Goal: Navigation & Orientation: Understand site structure

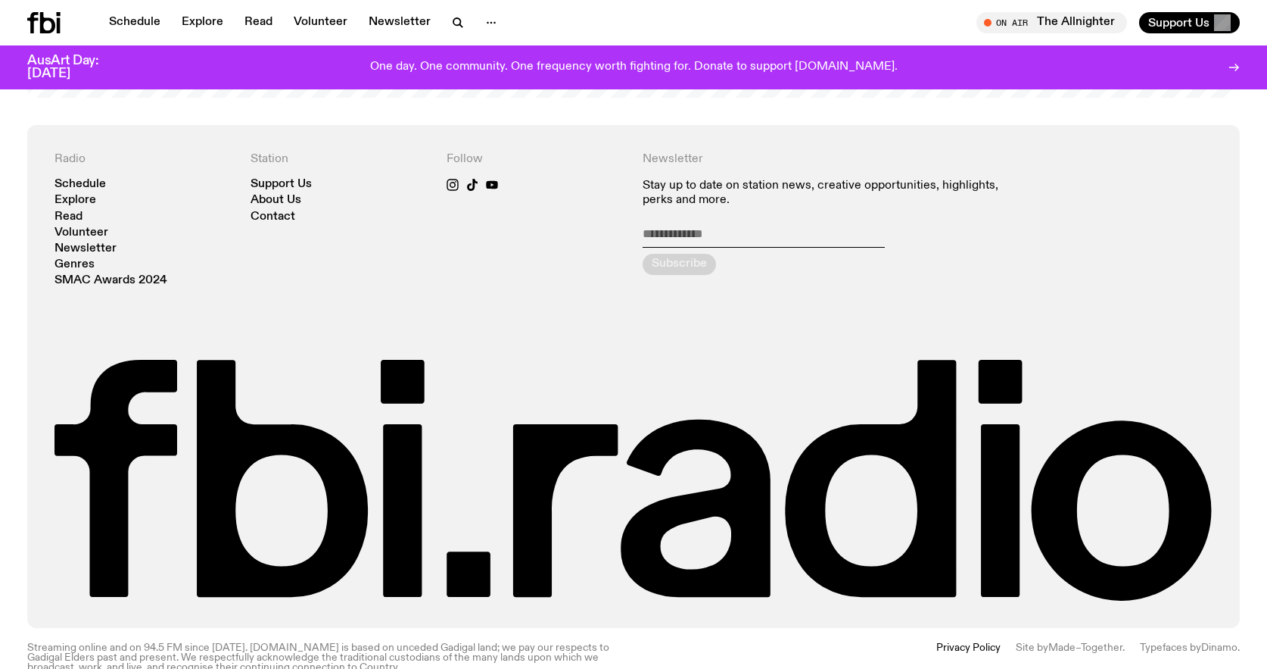
scroll to position [3481, 0]
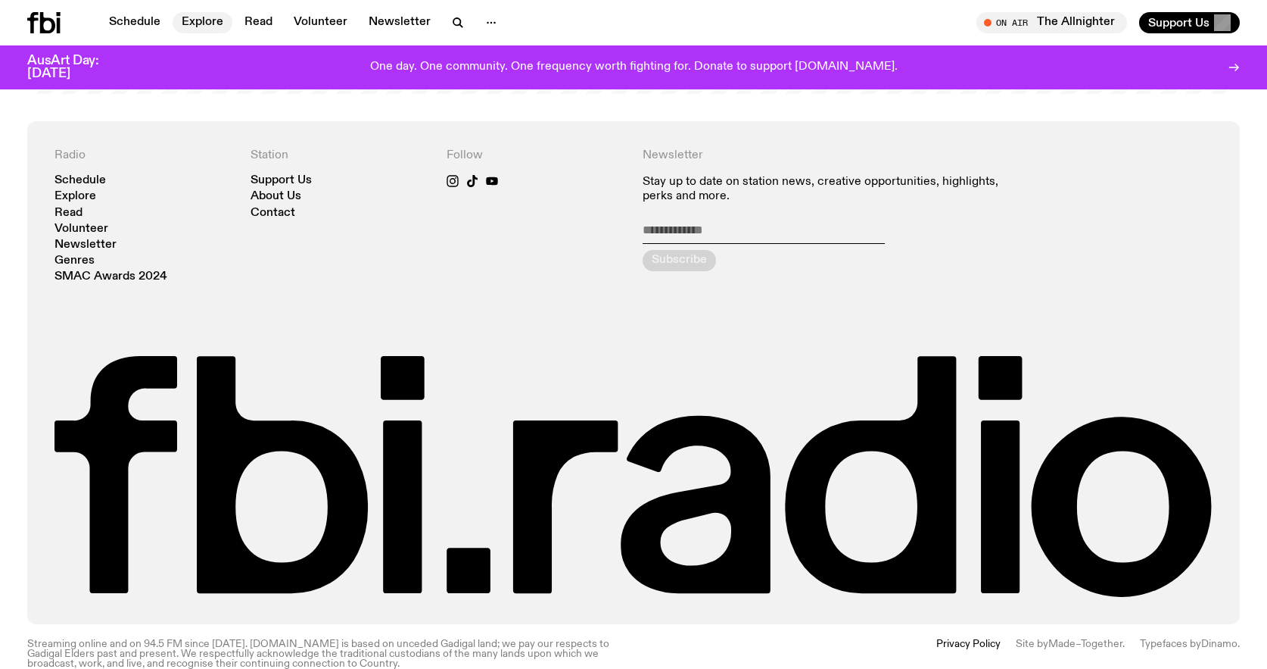
click at [214, 19] on link "Explore" at bounding box center [203, 22] width 60 height 21
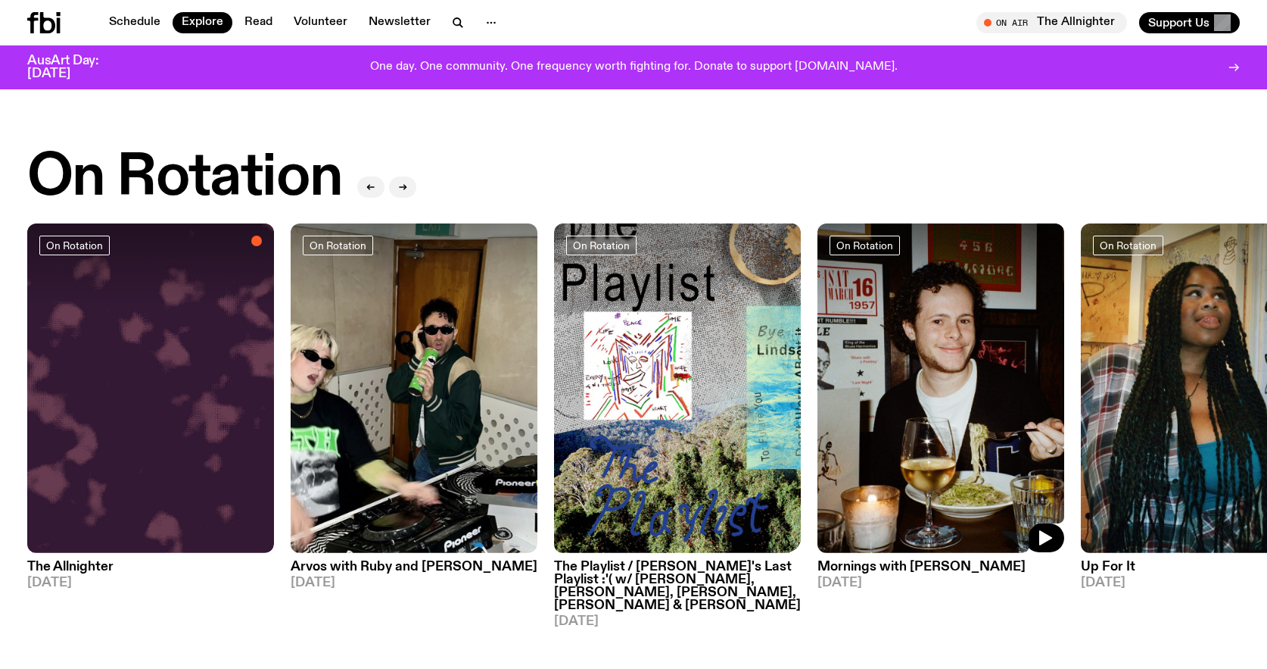
scroll to position [521, 0]
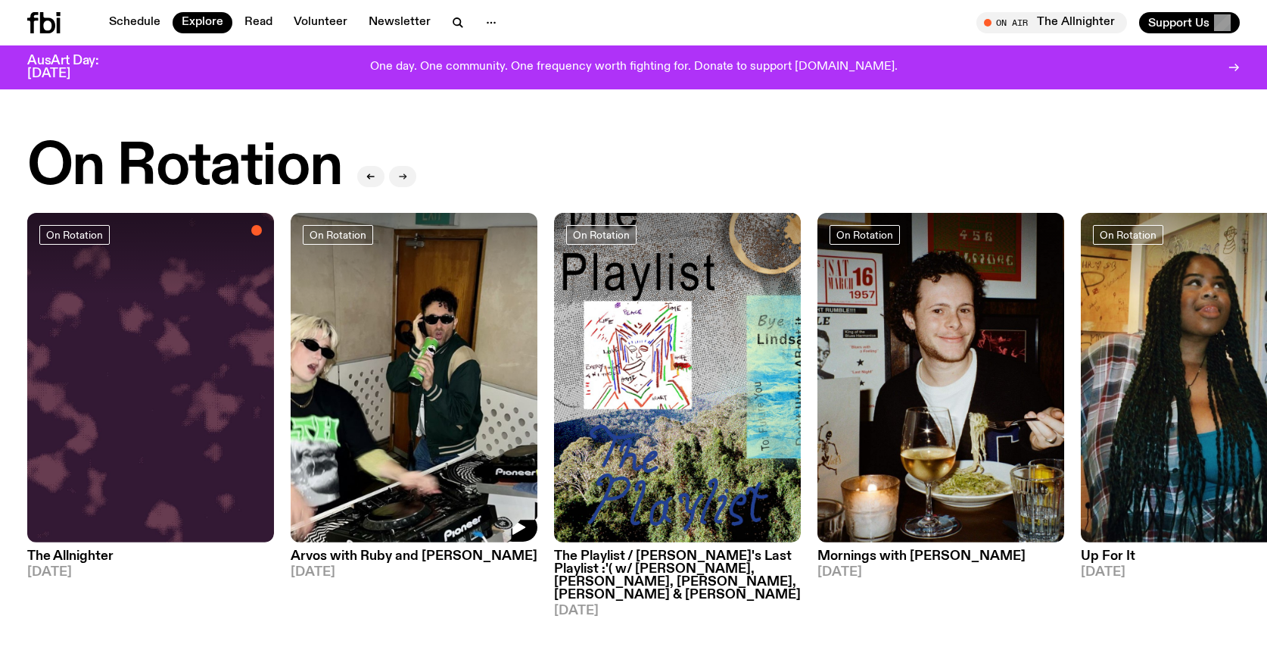
click at [406, 174] on icon "button" at bounding box center [402, 176] width 9 height 9
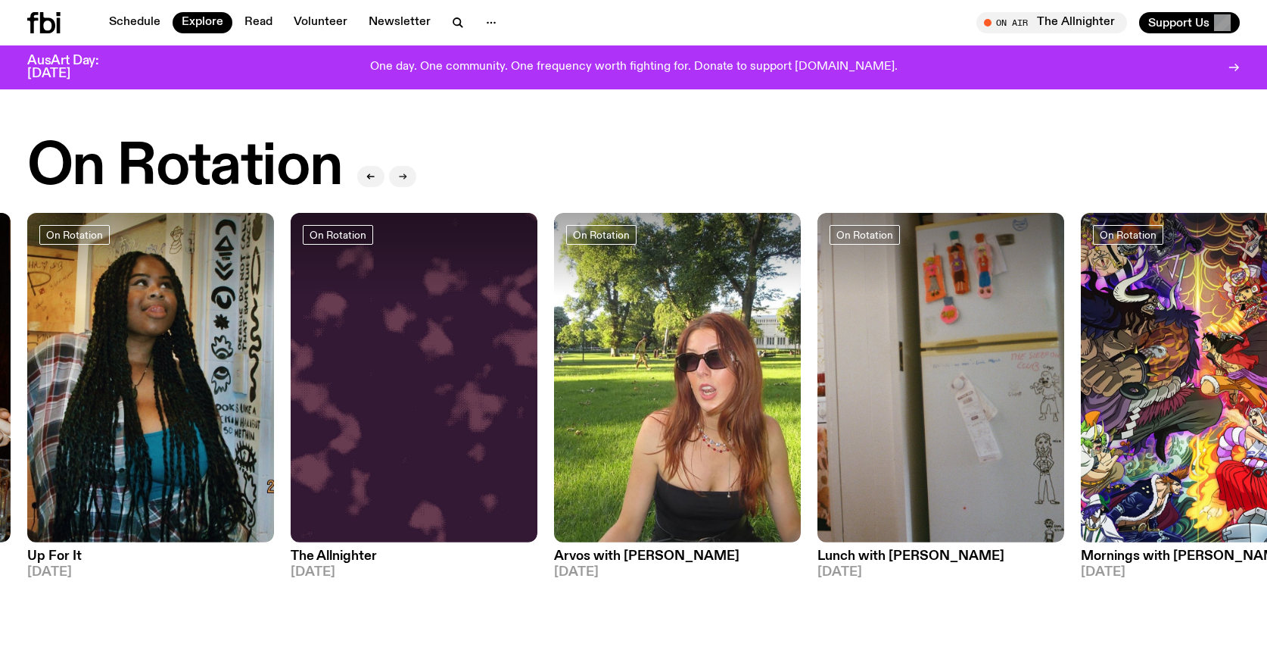
click at [407, 179] on button "button" at bounding box center [402, 176] width 27 height 21
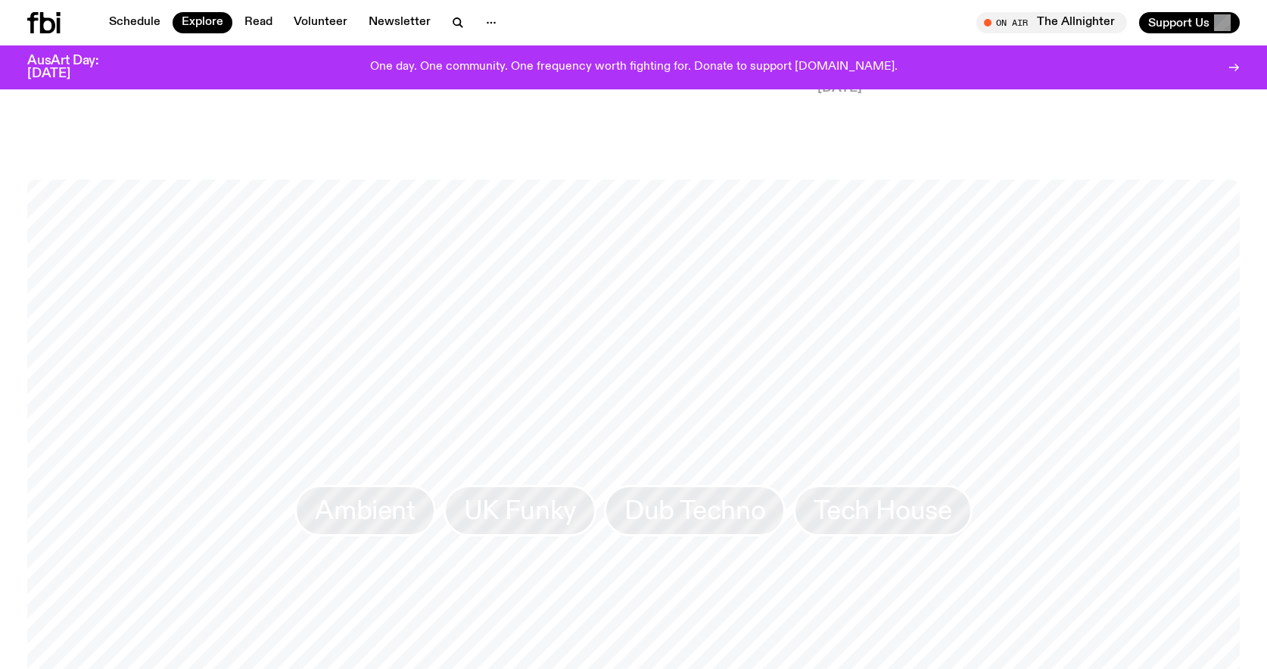
scroll to position [2299, 0]
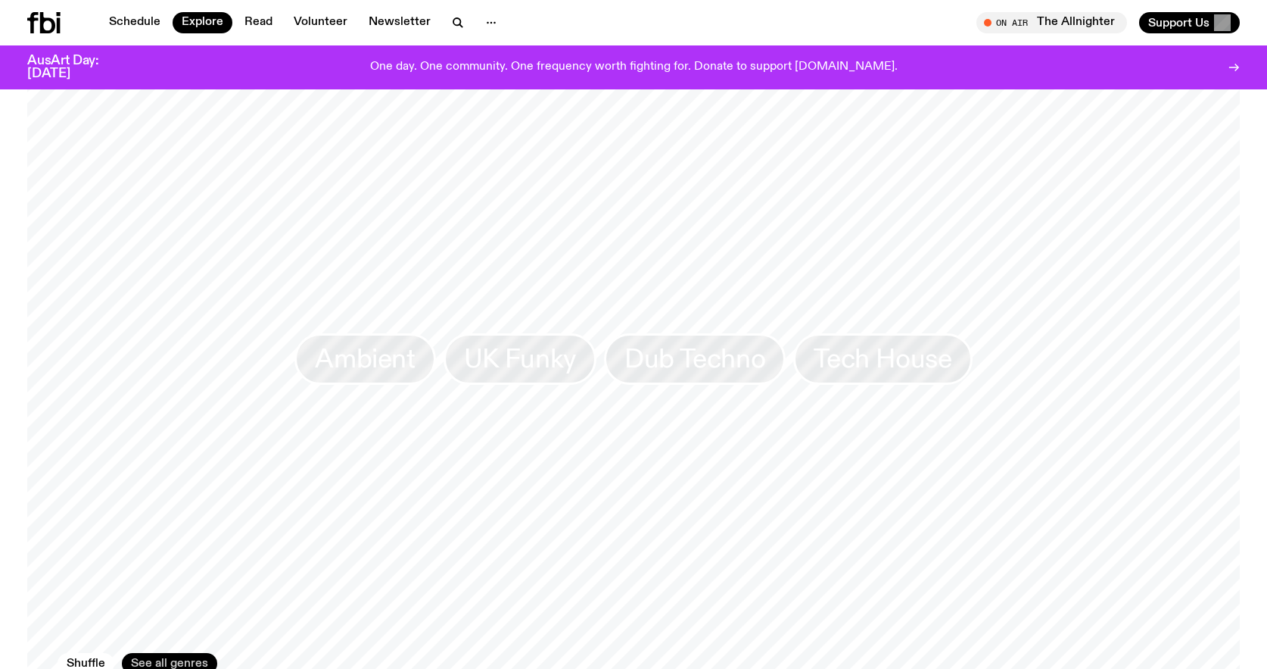
click at [195, 653] on link "See all genres" at bounding box center [169, 663] width 95 height 21
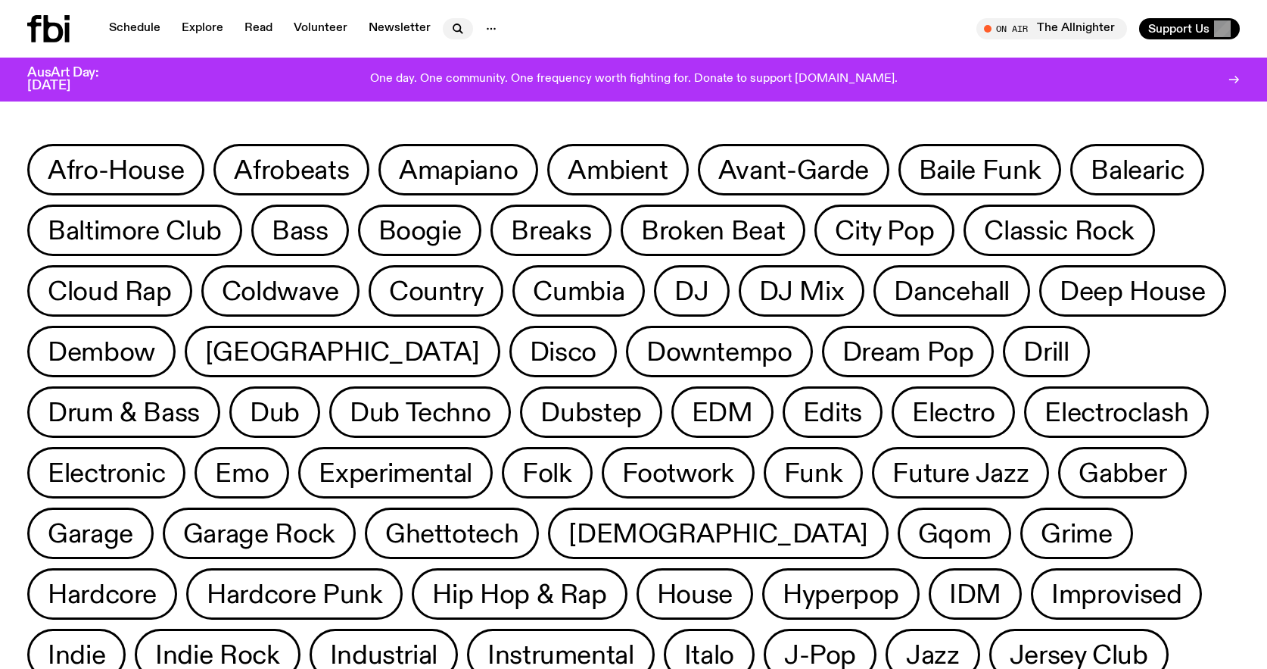
click at [464, 30] on button "button" at bounding box center [458, 28] width 30 height 21
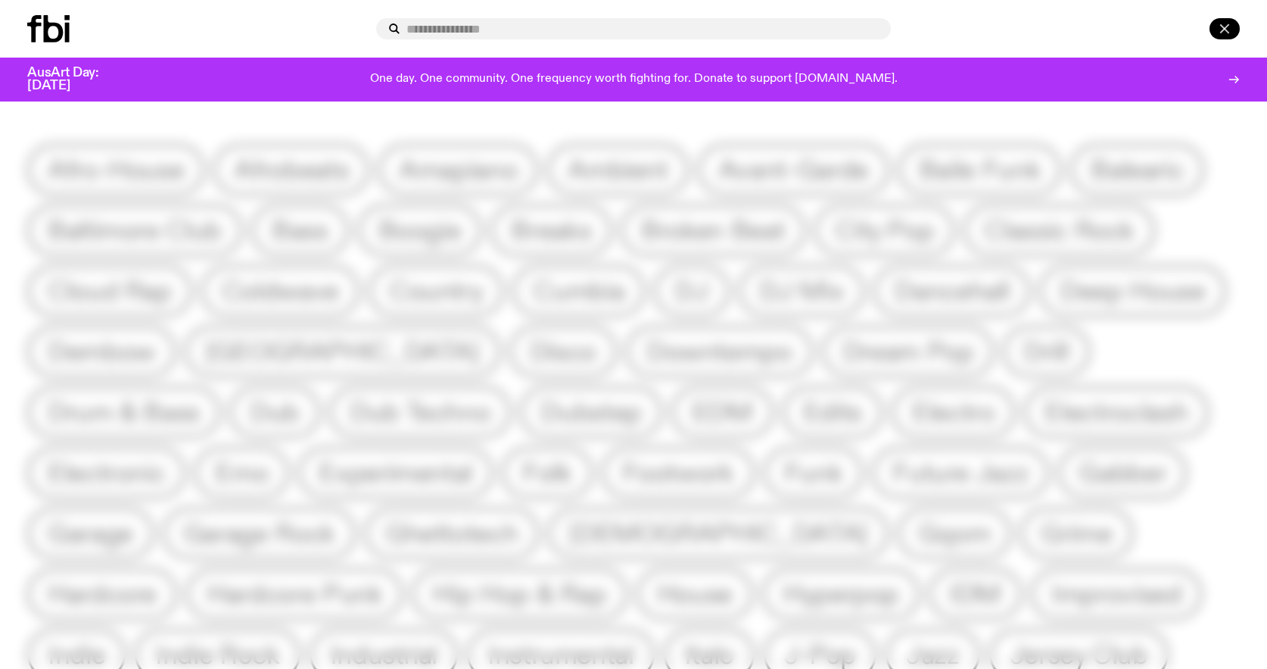
click at [1217, 30] on icon "button" at bounding box center [1225, 29] width 18 height 18
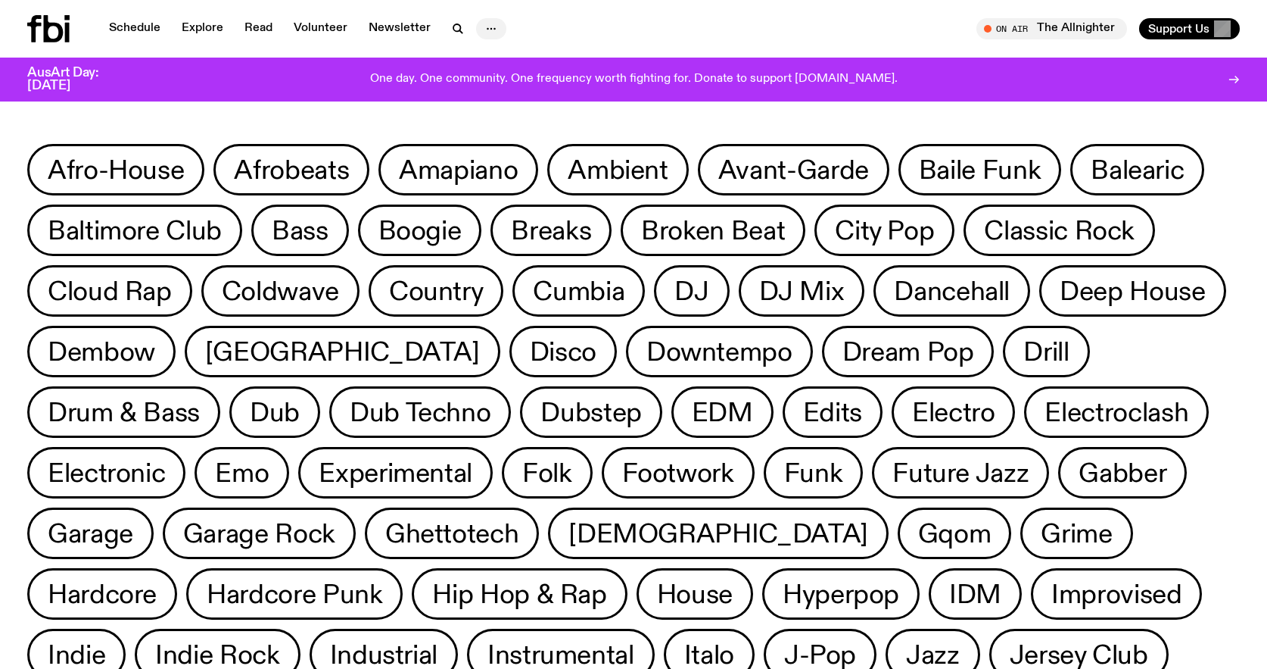
click at [494, 26] on icon "button" at bounding box center [491, 29] width 18 height 18
click at [497, 55] on link "About Us" at bounding box center [492, 60] width 76 height 21
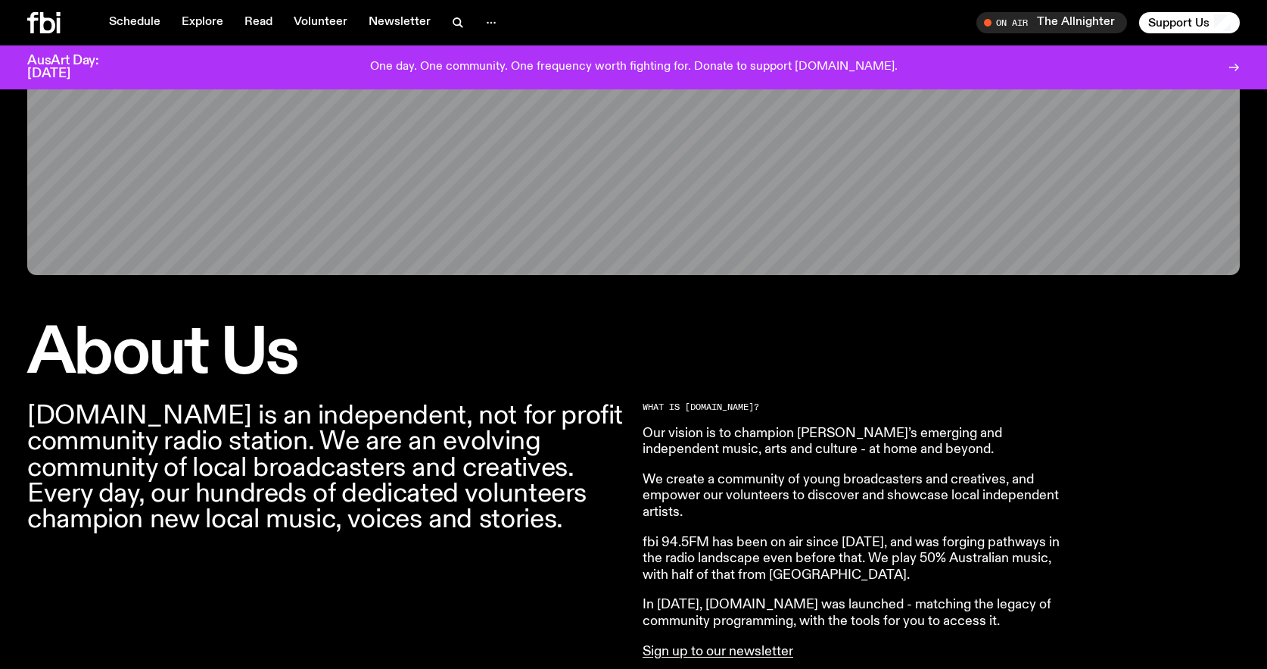
scroll to position [372, 0]
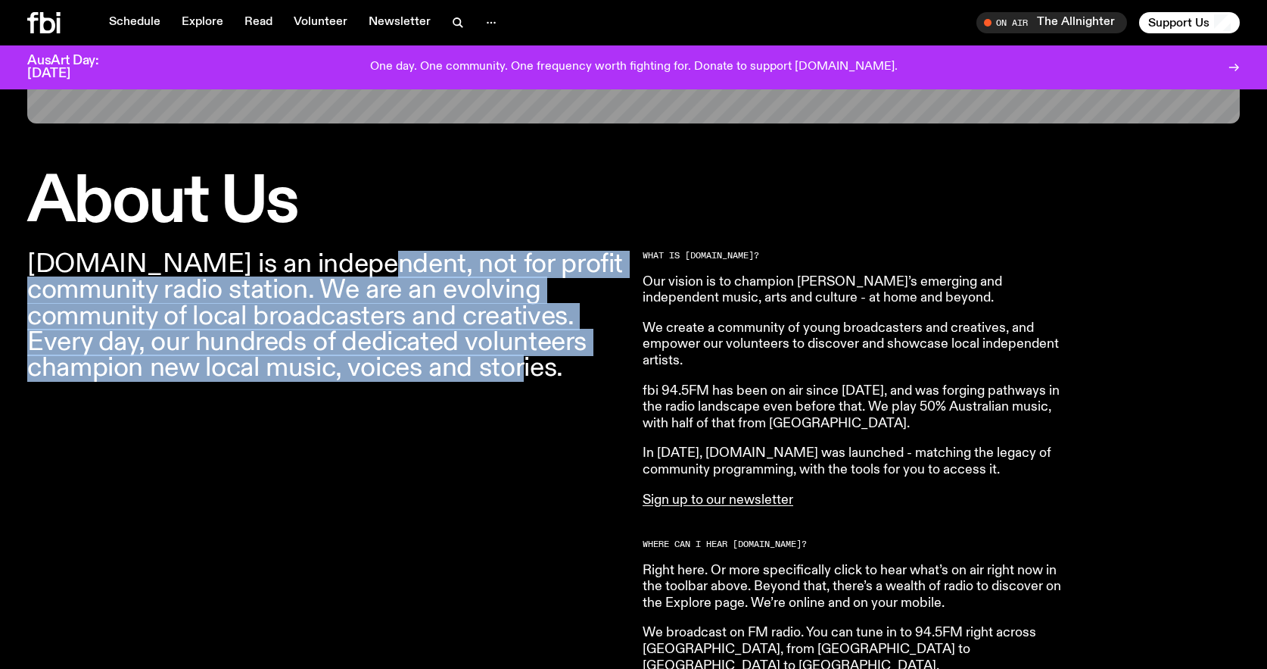
drag, startPoint x: 327, startPoint y: 274, endPoint x: 597, endPoint y: 373, distance: 287.9
click at [597, 373] on p "[DOMAIN_NAME] is an independent, not for profit community radio station. We are…" at bounding box center [325, 315] width 597 height 129
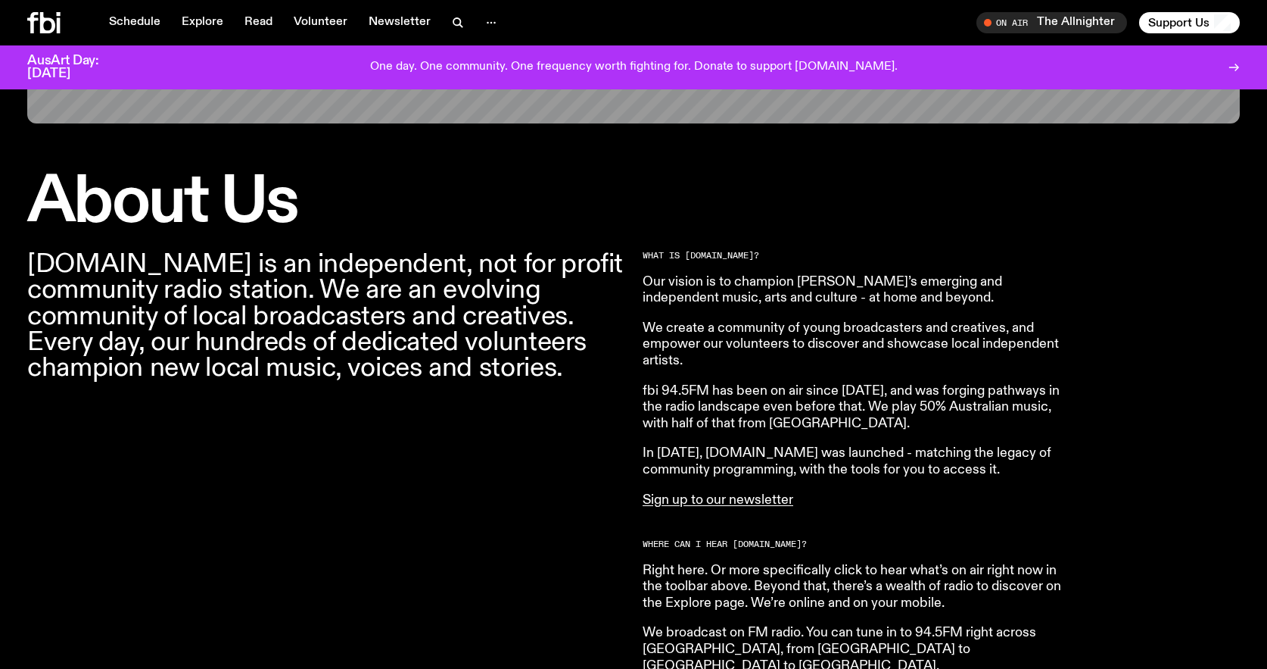
click at [681, 366] on p "We create a community of young broadcasters and creatives, and empower our volu…" at bounding box center [861, 344] width 436 height 49
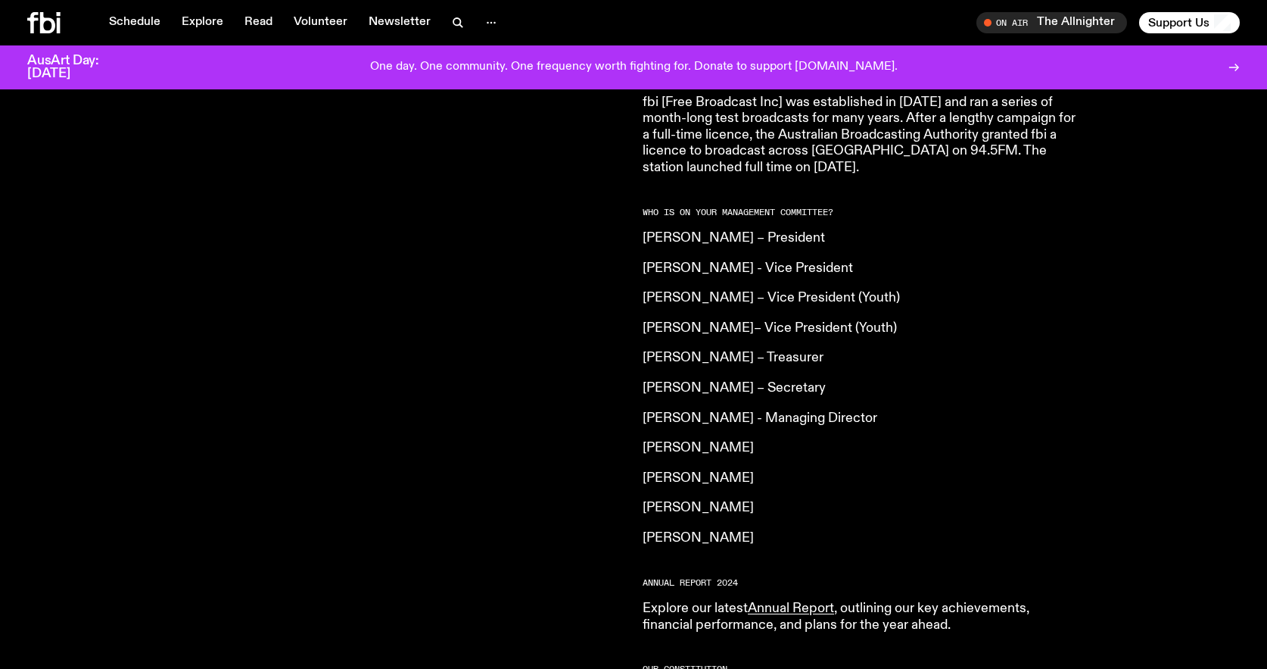
scroll to position [1053, 0]
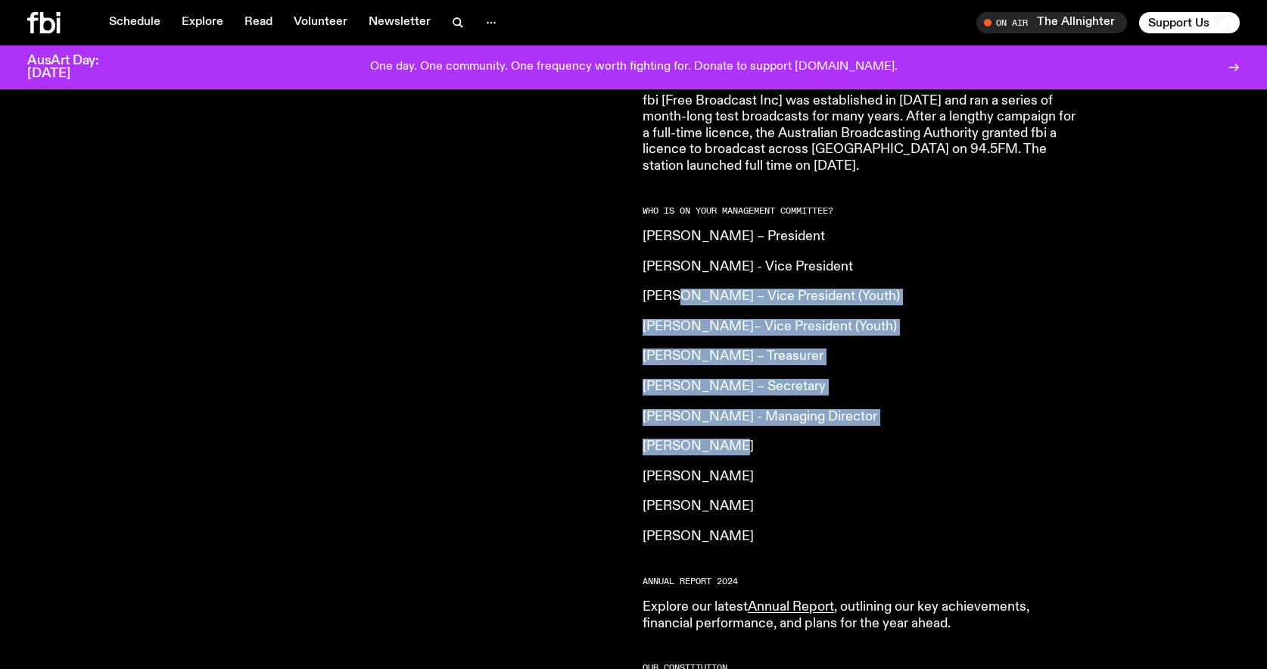
drag, startPoint x: 680, startPoint y: 254, endPoint x: 723, endPoint y: 422, distance: 172.8
click at [723, 422] on article "What is [DOMAIN_NAME]? Our vision is to champion Sydney’s emerging and independ…" at bounding box center [861, 152] width 436 height 1164
click at [723, 438] on p "[PERSON_NAME]" at bounding box center [861, 446] width 436 height 17
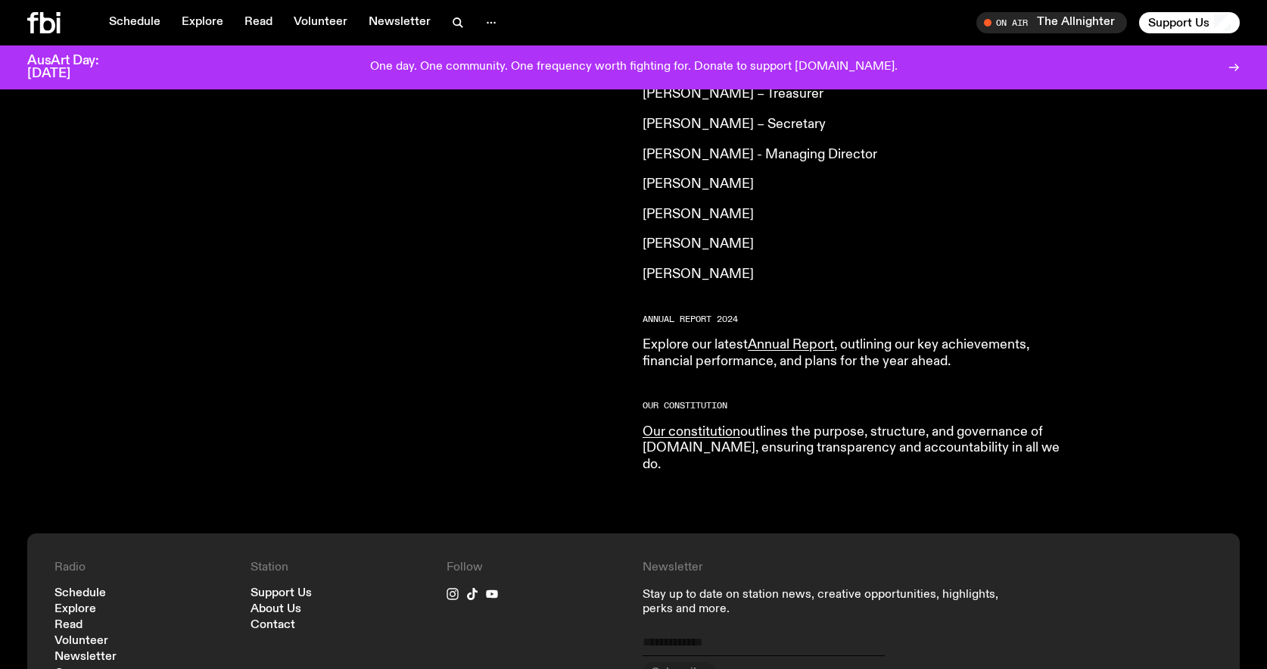
scroll to position [1205, 0]
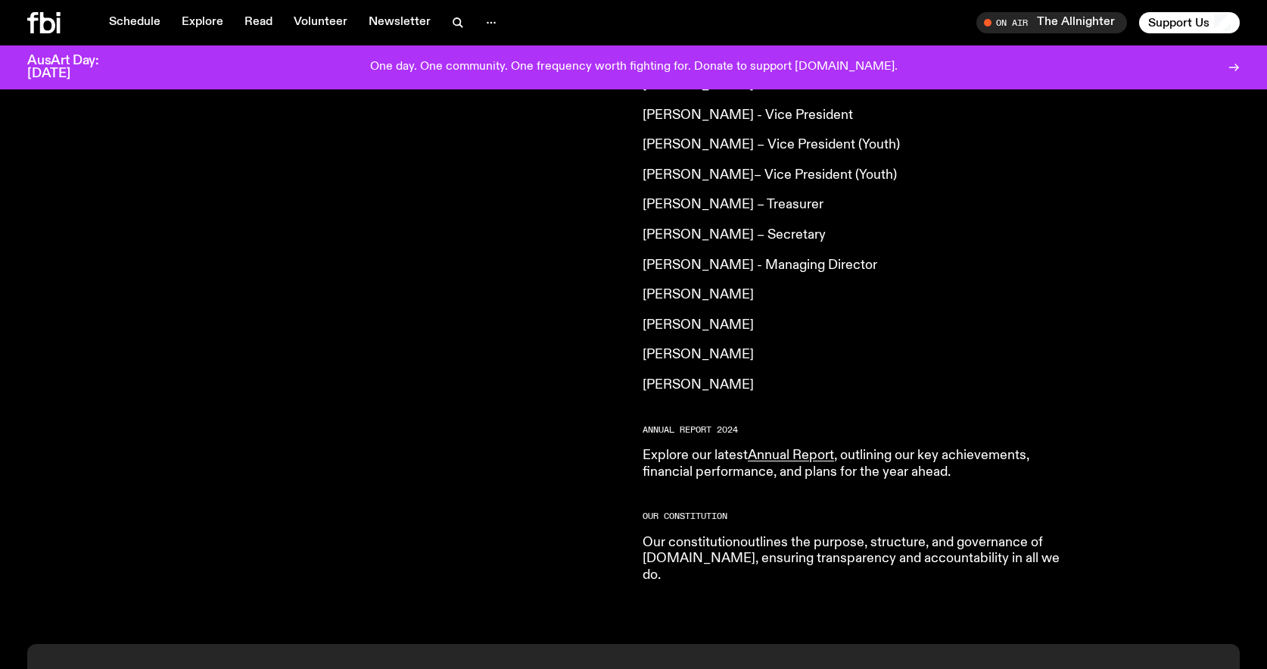
click at [669, 535] on link "Our constitution" at bounding box center [692, 542] width 98 height 14
